Goal: Check status: Check status

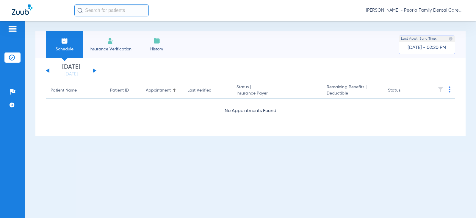
click at [93, 71] on button at bounding box center [95, 70] width 4 height 4
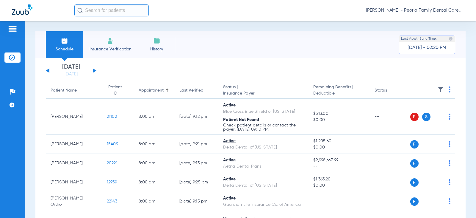
click at [95, 69] on div "[DATE] [DATE] [DATE] [DATE] [DATE] [DATE] [DATE] [DATE] [DATE] [DATE] [DATE] [D…" at bounding box center [71, 70] width 51 height 13
click at [93, 70] on button at bounding box center [95, 70] width 4 height 4
